Goal: Task Accomplishment & Management: Use online tool/utility

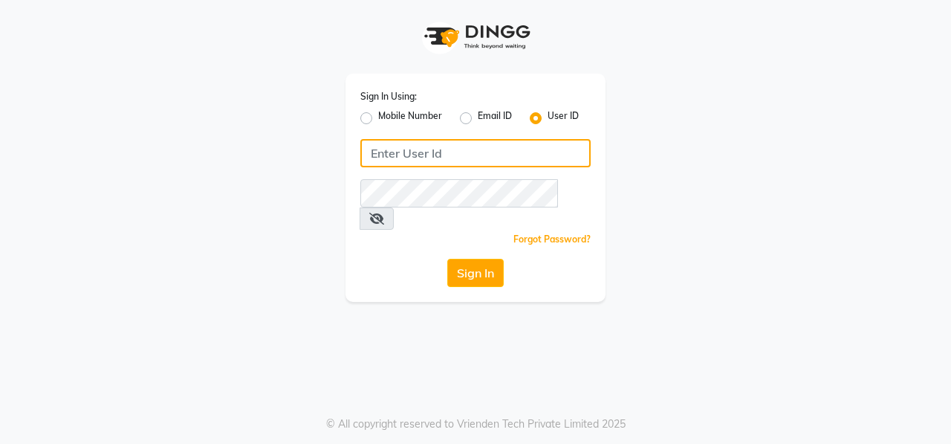
click at [458, 161] on input "Username" at bounding box center [475, 153] width 230 height 28
click at [481, 152] on input "Username" at bounding box center [475, 153] width 230 height 28
type input "e1611-35"
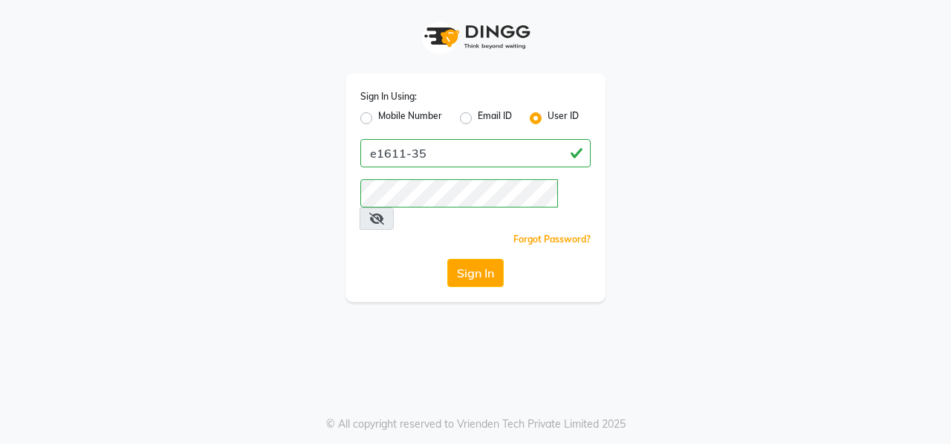
click at [384, 213] on icon at bounding box center [376, 219] width 15 height 12
click at [473, 259] on button "Sign In" at bounding box center [475, 273] width 56 height 28
click at [489, 259] on button "Sign In" at bounding box center [475, 273] width 56 height 28
click at [464, 259] on button "Sign In" at bounding box center [475, 273] width 56 height 28
click at [774, 285] on div "Sign In Using: Mobile Number Email ID User ID e1611-35 Remember me Forgot Passw…" at bounding box center [475, 222] width 951 height 444
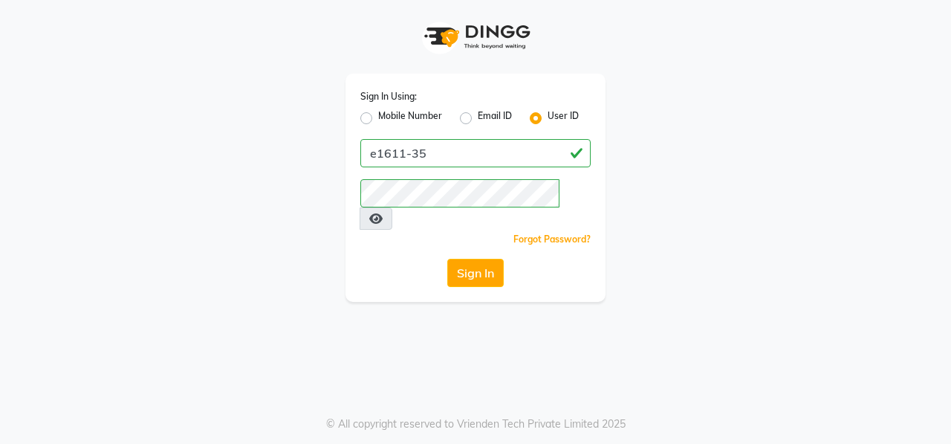
drag, startPoint x: 857, startPoint y: 2, endPoint x: 611, endPoint y: 346, distance: 422.7
click at [611, 346] on div "Sign In Using: Mobile Number Email ID User ID e1611-35 Remember me Forgot Passw…" at bounding box center [475, 222] width 951 height 444
drag, startPoint x: 915, startPoint y: 34, endPoint x: 898, endPoint y: -16, distance: 52.9
click at [898, 0] on html "Sign In Using: Mobile Number Email ID User ID e1611-35 Remember me Forgot Passw…" at bounding box center [475, 222] width 951 height 444
click at [497, 44] on img at bounding box center [475, 37] width 119 height 44
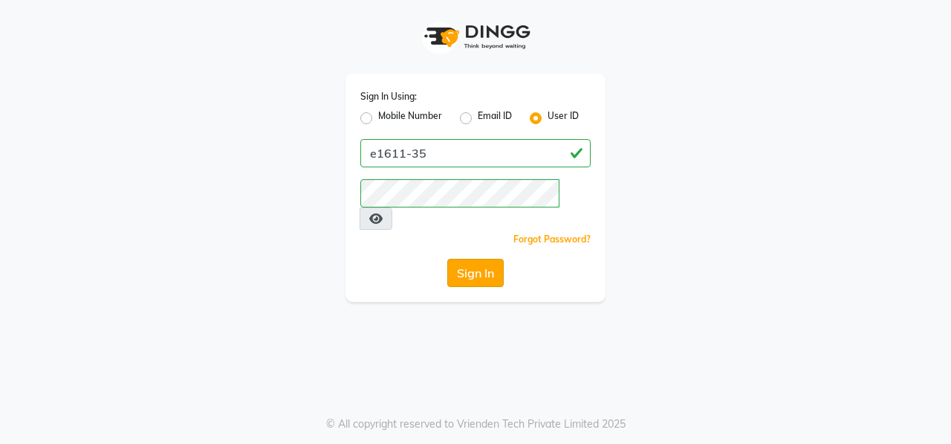
click at [481, 259] on button "Sign In" at bounding box center [475, 273] width 56 height 28
click at [902, 111] on app-login "Sign In Using: Mobile Number Email ID User ID Remember me Forgot Password? Sign…" at bounding box center [475, 151] width 951 height 302
click at [597, 33] on div at bounding box center [476, 37] width 260 height 74
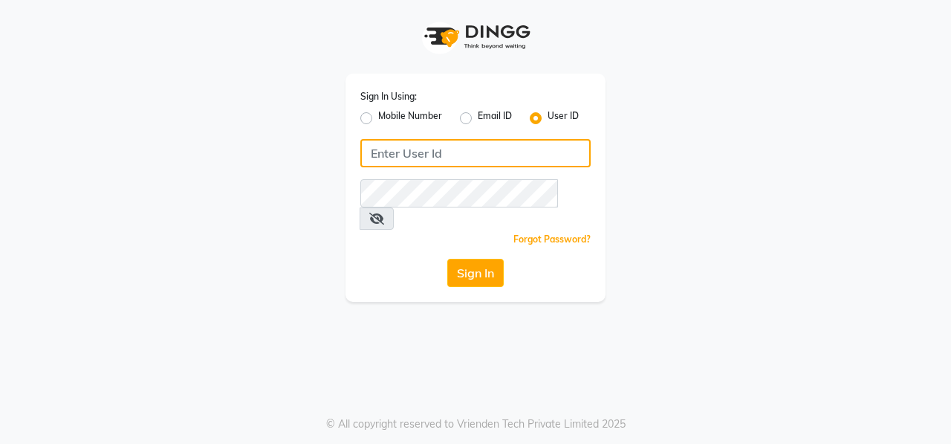
click at [426, 152] on input "Username" at bounding box center [475, 153] width 230 height 28
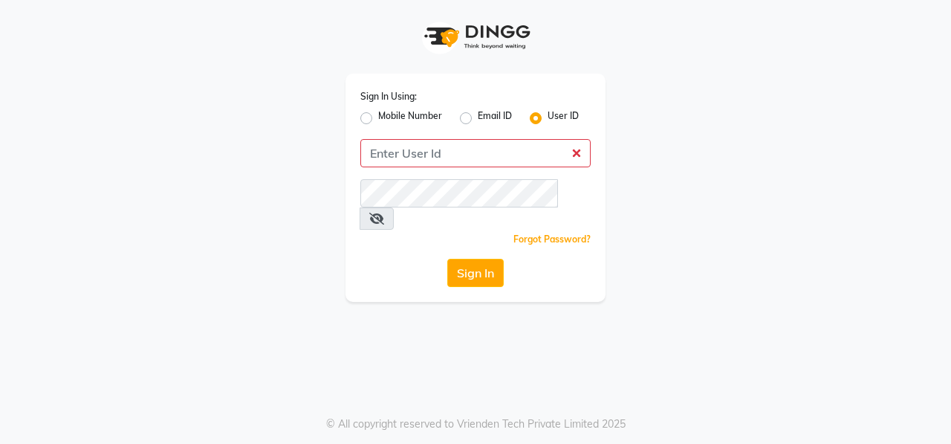
click at [914, 74] on app-login "Sign In Using: Mobile Number Email ID User ID Remember me Forgot Password? Sign…" at bounding box center [475, 151] width 951 height 302
drag, startPoint x: 892, startPoint y: 1, endPoint x: 523, endPoint y: 353, distance: 509.8
click at [523, 353] on div "Sign In Using: Mobile Number Email ID User ID Remember me Forgot Password? Sign…" at bounding box center [475, 222] width 951 height 444
click at [698, 157] on div "Sign In Using: Mobile Number Email ID User ID Remember me Forgot Password? Sign…" at bounding box center [475, 151] width 847 height 302
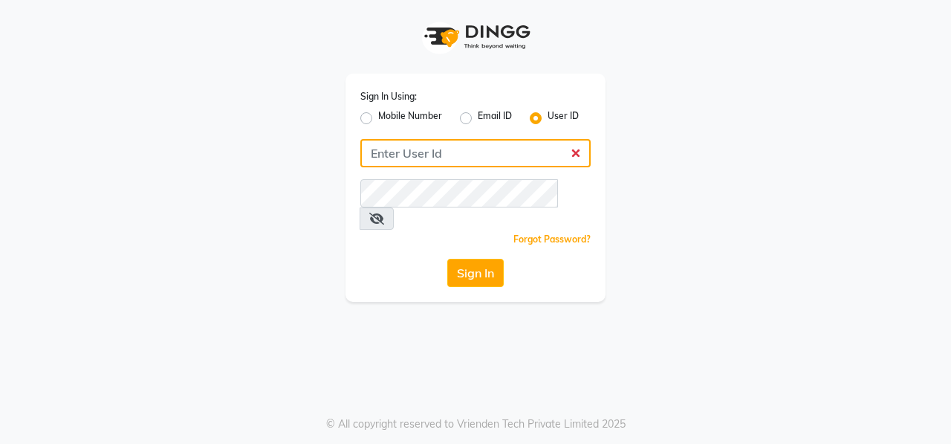
click at [553, 151] on input "Username" at bounding box center [475, 153] width 230 height 28
click at [467, 148] on input "Username" at bounding box center [475, 153] width 230 height 28
click at [438, 154] on input "Username" at bounding box center [475, 153] width 230 height 28
click at [469, 149] on input "Username" at bounding box center [475, 153] width 230 height 28
click at [418, 151] on input "Username" at bounding box center [475, 153] width 230 height 28
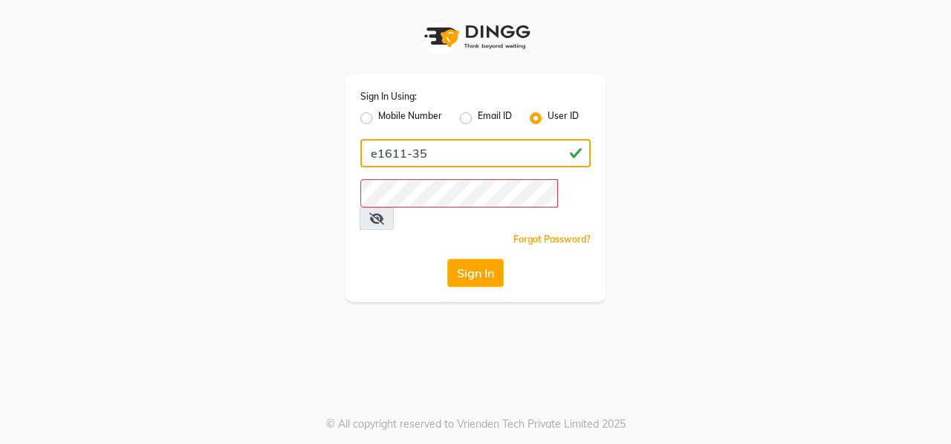
type input "e1611-35"
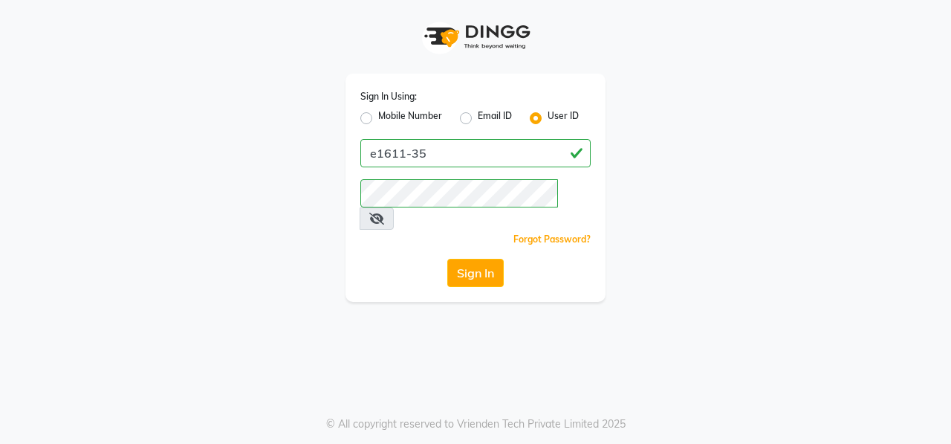
click at [384, 213] on icon at bounding box center [376, 219] width 15 height 12
click at [495, 259] on button "Sign In" at bounding box center [475, 273] width 56 height 28
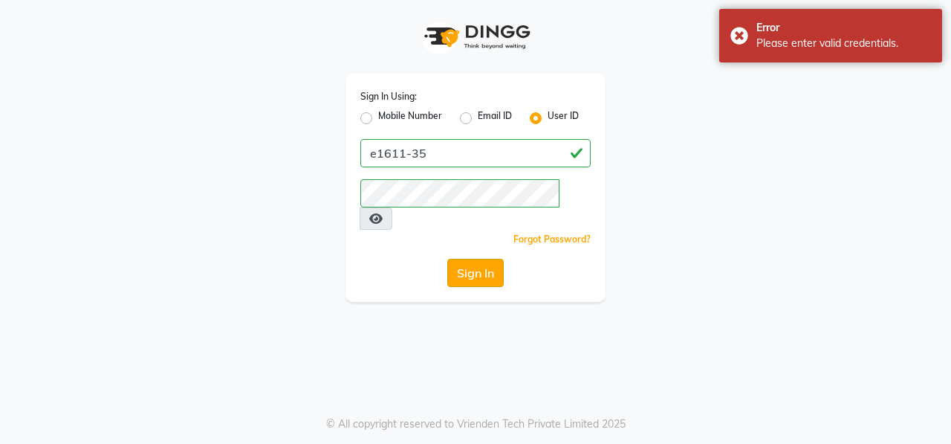
click at [475, 259] on button "Sign In" at bounding box center [475, 273] width 56 height 28
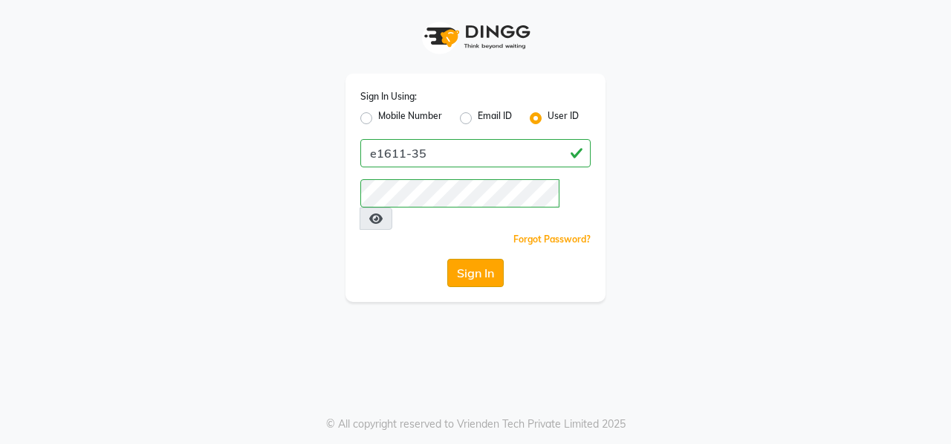
click at [486, 259] on button "Sign In" at bounding box center [475, 273] width 56 height 28
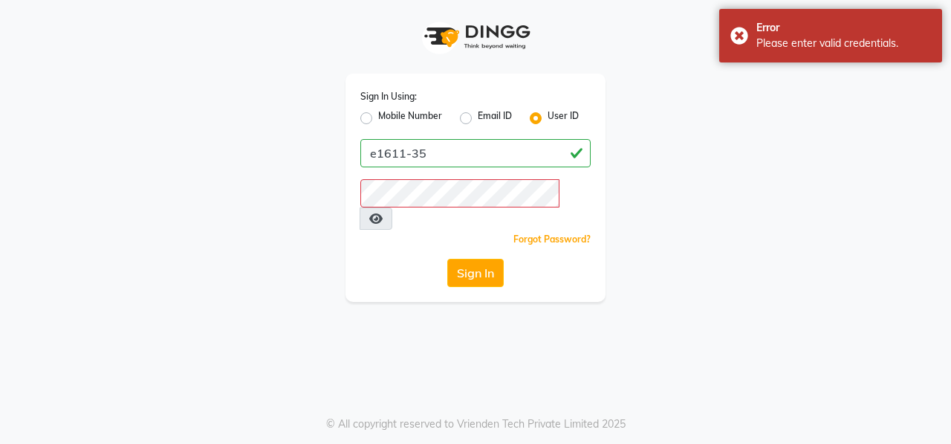
click at [820, 117] on div "Sign In Using: Mobile Number Email ID User ID e1611-35 Remember me Forgot Passw…" at bounding box center [475, 151] width 847 height 302
